Goal: Task Accomplishment & Management: Manage account settings

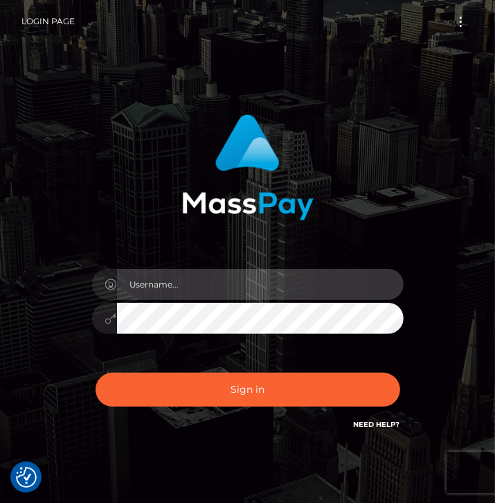
click at [219, 284] on input "text" at bounding box center [260, 284] width 287 height 31
type input "geniveveanderson024@gmail.com"
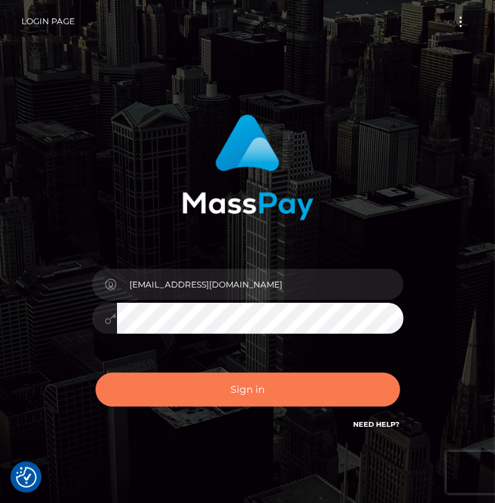
click at [143, 380] on button "Sign in" at bounding box center [248, 389] width 305 height 34
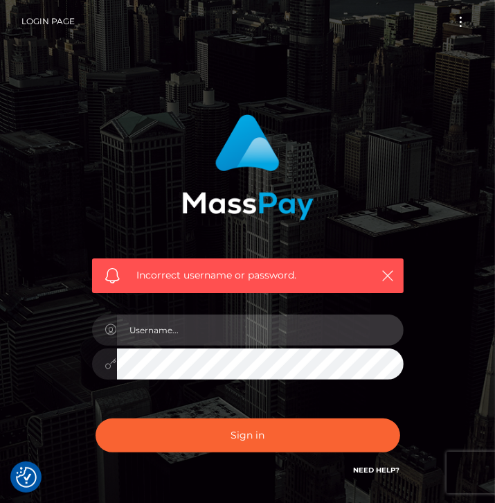
click at [204, 327] on input "text" at bounding box center [260, 329] width 287 height 31
type input "[EMAIL_ADDRESS][DOMAIN_NAME]"
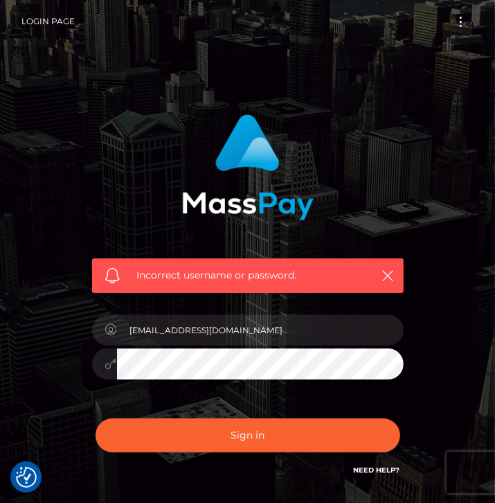
click at [96, 418] on button "Sign in" at bounding box center [248, 435] width 305 height 34
checkbox input "true"
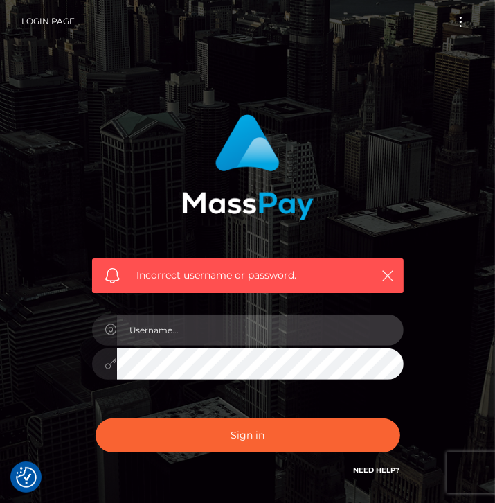
click at [313, 342] on input "text" at bounding box center [260, 329] width 287 height 31
type input "wingardiumleveveosa"
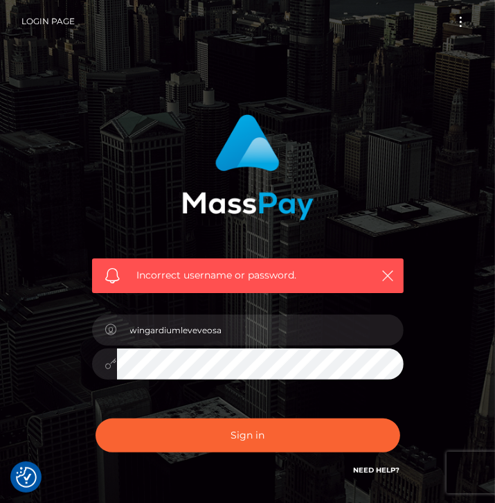
click at [96, 418] on button "Sign in" at bounding box center [248, 435] width 305 height 34
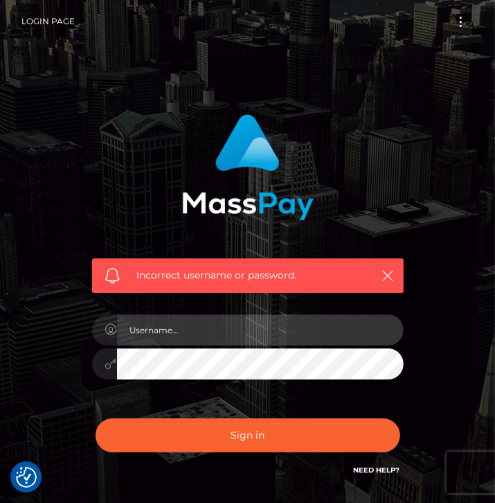
drag, startPoint x: 0, startPoint y: 0, endPoint x: 313, endPoint y: 342, distance: 463.6
click at [313, 342] on input "text" at bounding box center [260, 329] width 287 height 31
type input "geniveveandrson024"
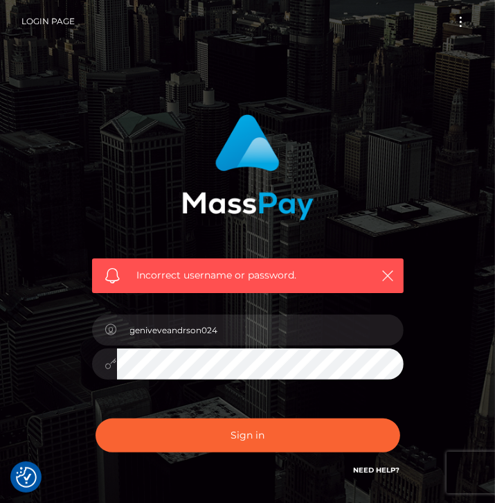
click at [96, 418] on button "Sign in" at bounding box center [248, 435] width 305 height 34
checkbox input "true"
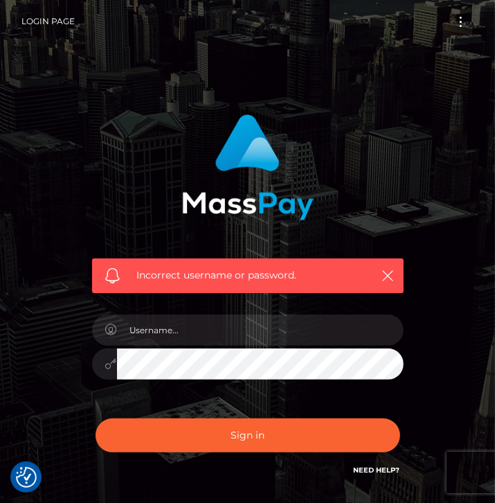
click at [458, 21] on button "Toggle navigation" at bounding box center [461, 21] width 26 height 19
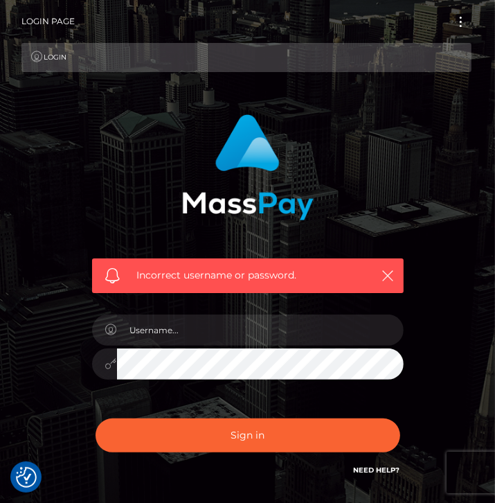
click at [54, 60] on link "Login" at bounding box center [246, 57] width 450 height 29
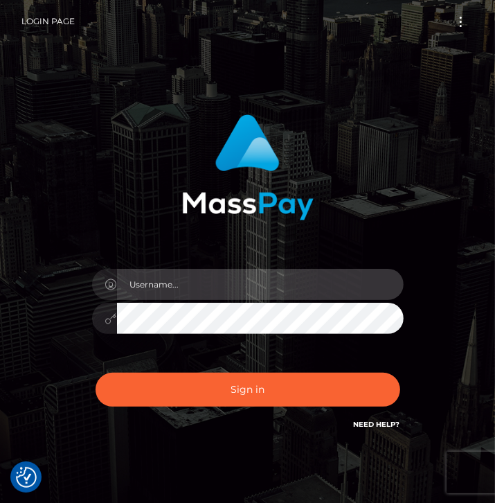
click at [208, 287] on input "text" at bounding box center [260, 284] width 287 height 31
type input "geniveveanderson024@gmail.com"
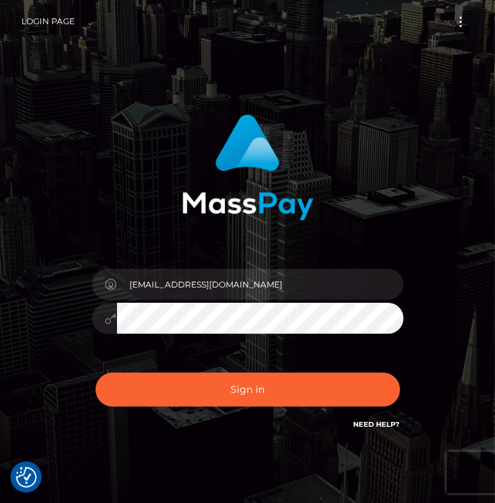
click at [105, 322] on icon at bounding box center [111, 318] width 12 height 11
click at [75, 319] on div "geniveveanderson024@gmail.com Sign in" at bounding box center [247, 280] width 353 height 352
click at [96, 372] on button "Sign in" at bounding box center [248, 389] width 305 height 34
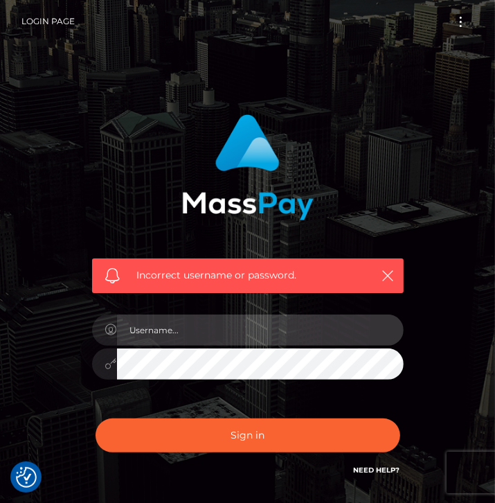
click at [239, 334] on input "text" at bounding box center [260, 329] width 287 height 31
type input "[EMAIL_ADDRESS][DOMAIN_NAME]"
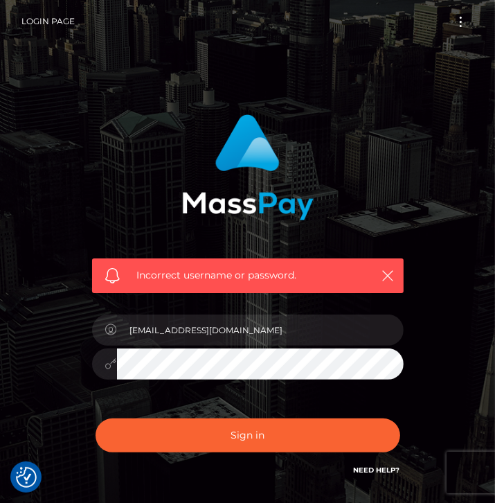
click at [96, 418] on button "Sign in" at bounding box center [248, 435] width 305 height 34
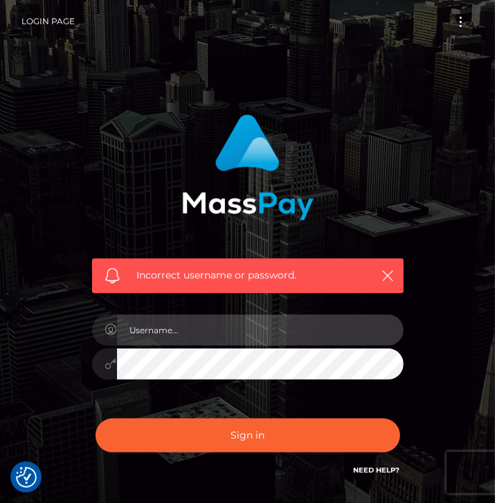
click at [265, 336] on input "text" at bounding box center [260, 329] width 287 height 31
